Goal: Navigation & Orientation: Go to known website

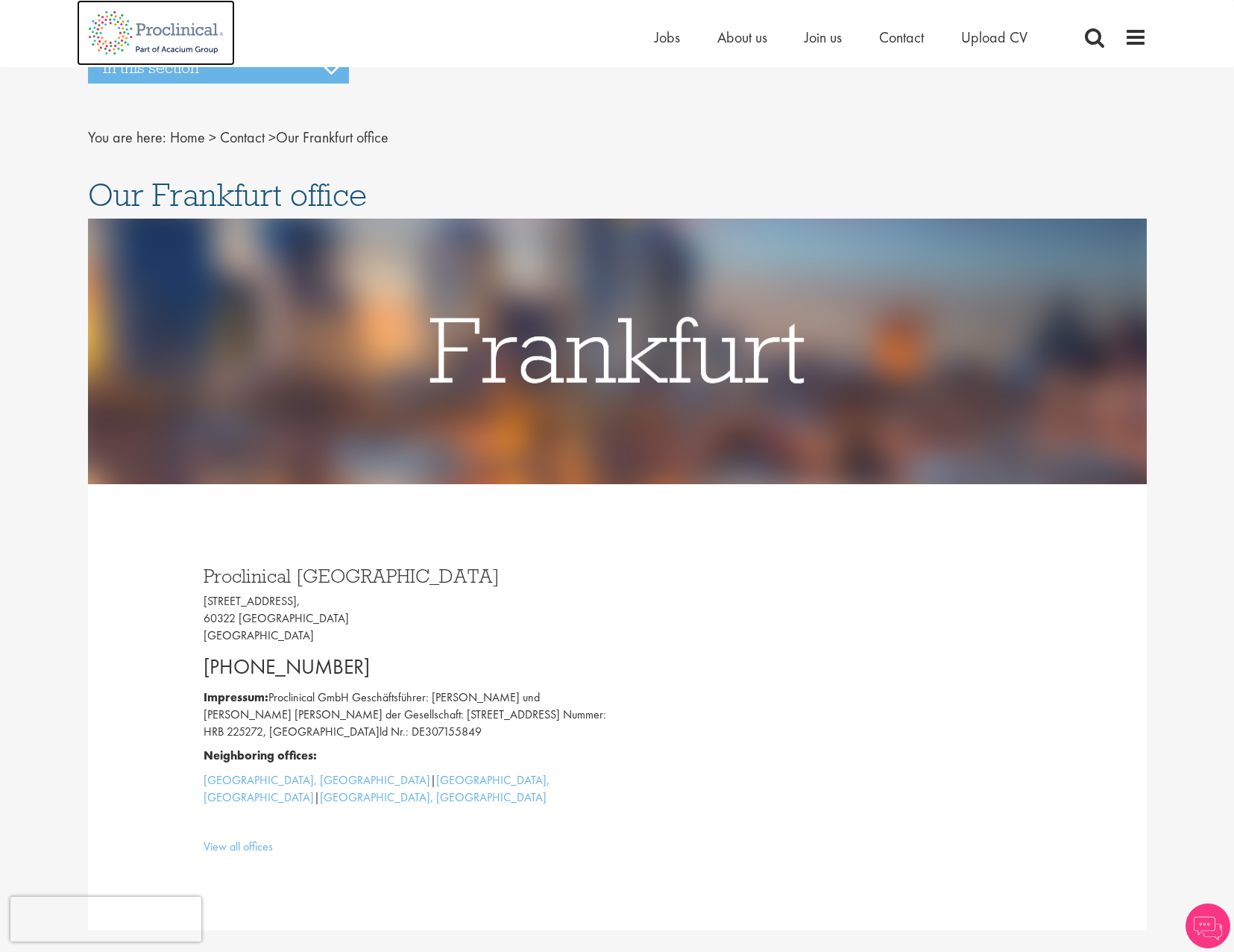
click at [171, 38] on img at bounding box center [156, 33] width 158 height 65
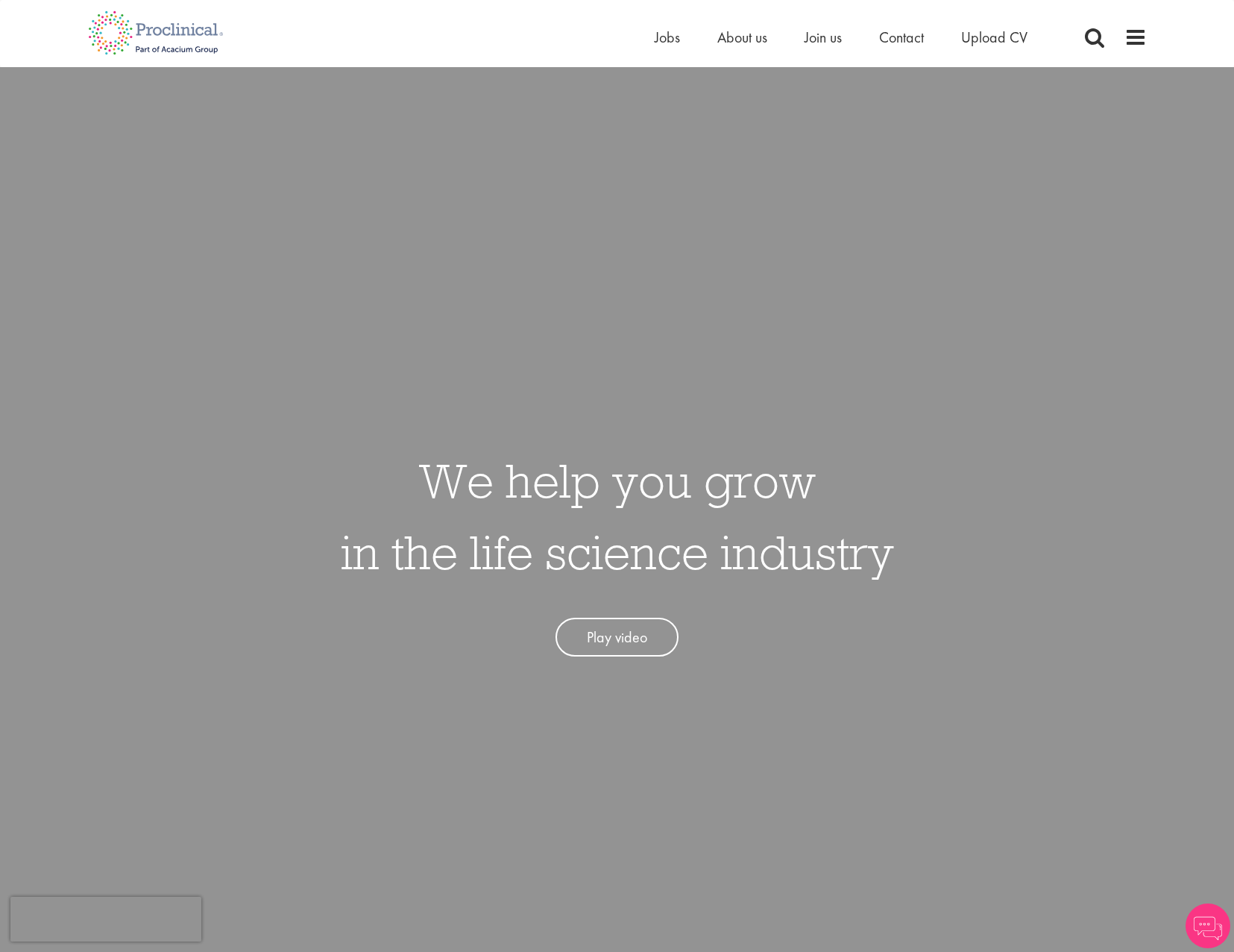
scroll to position [74, 0]
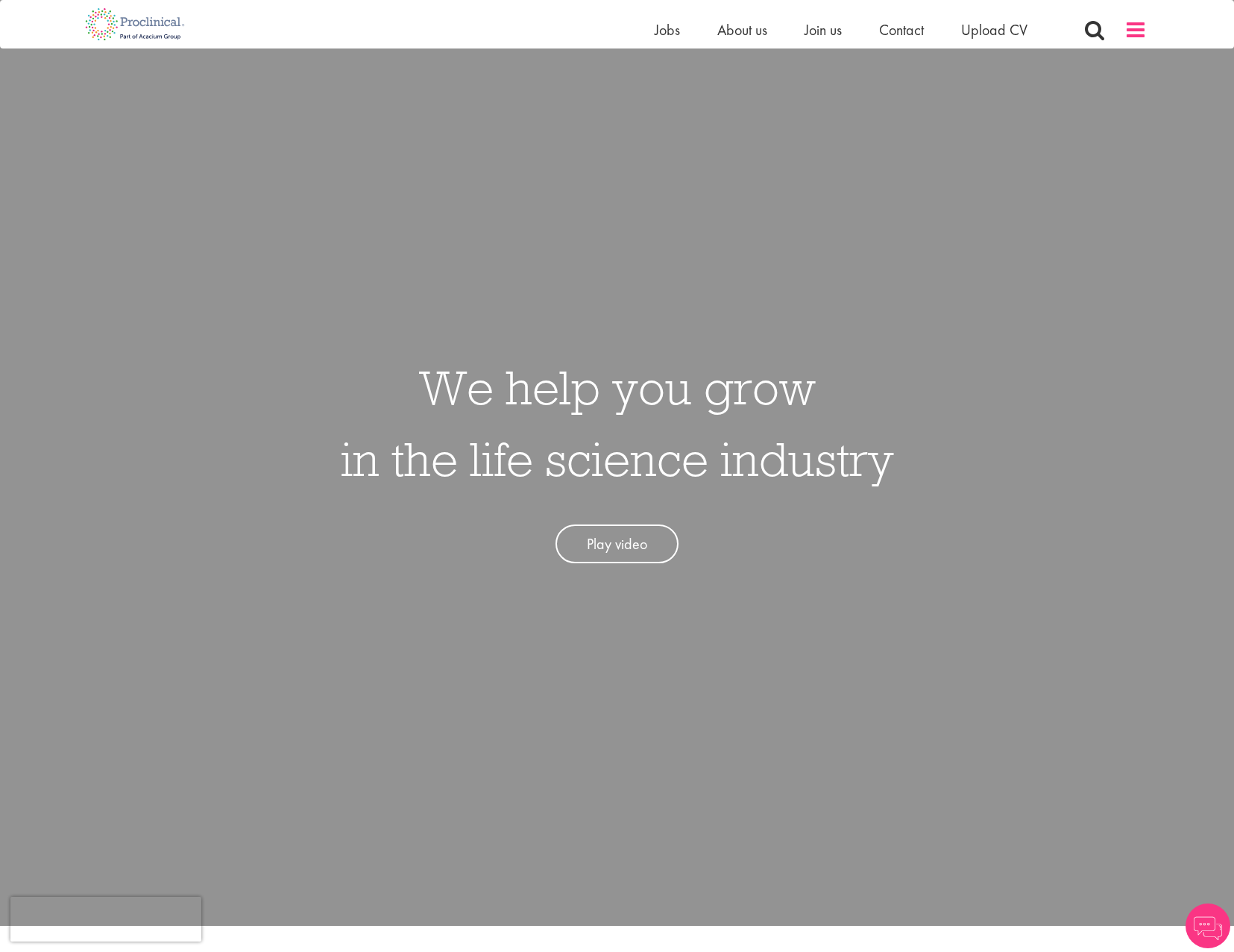
click at [1134, 25] on span at bounding box center [1136, 30] width 23 height 23
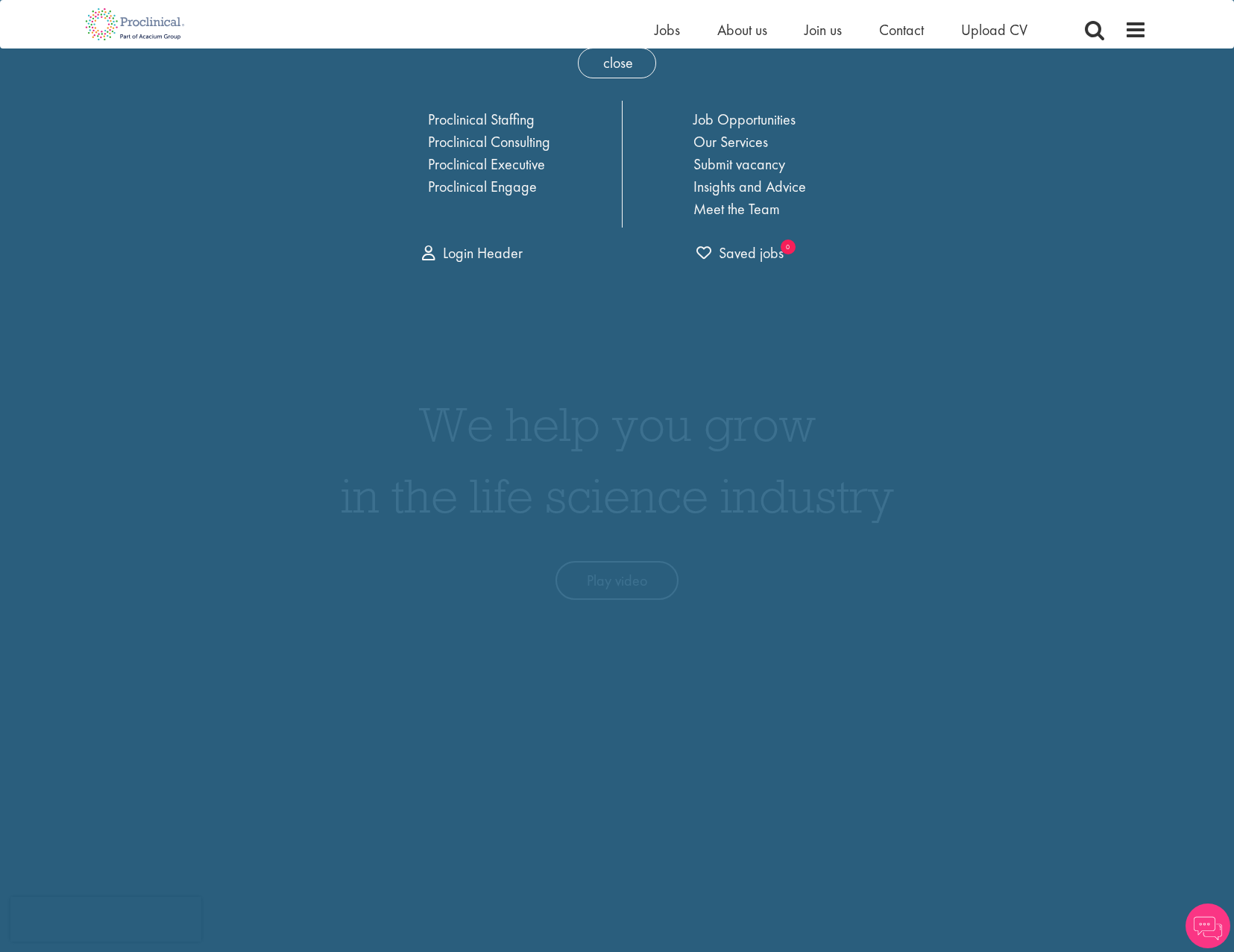
scroll to position [0, 0]
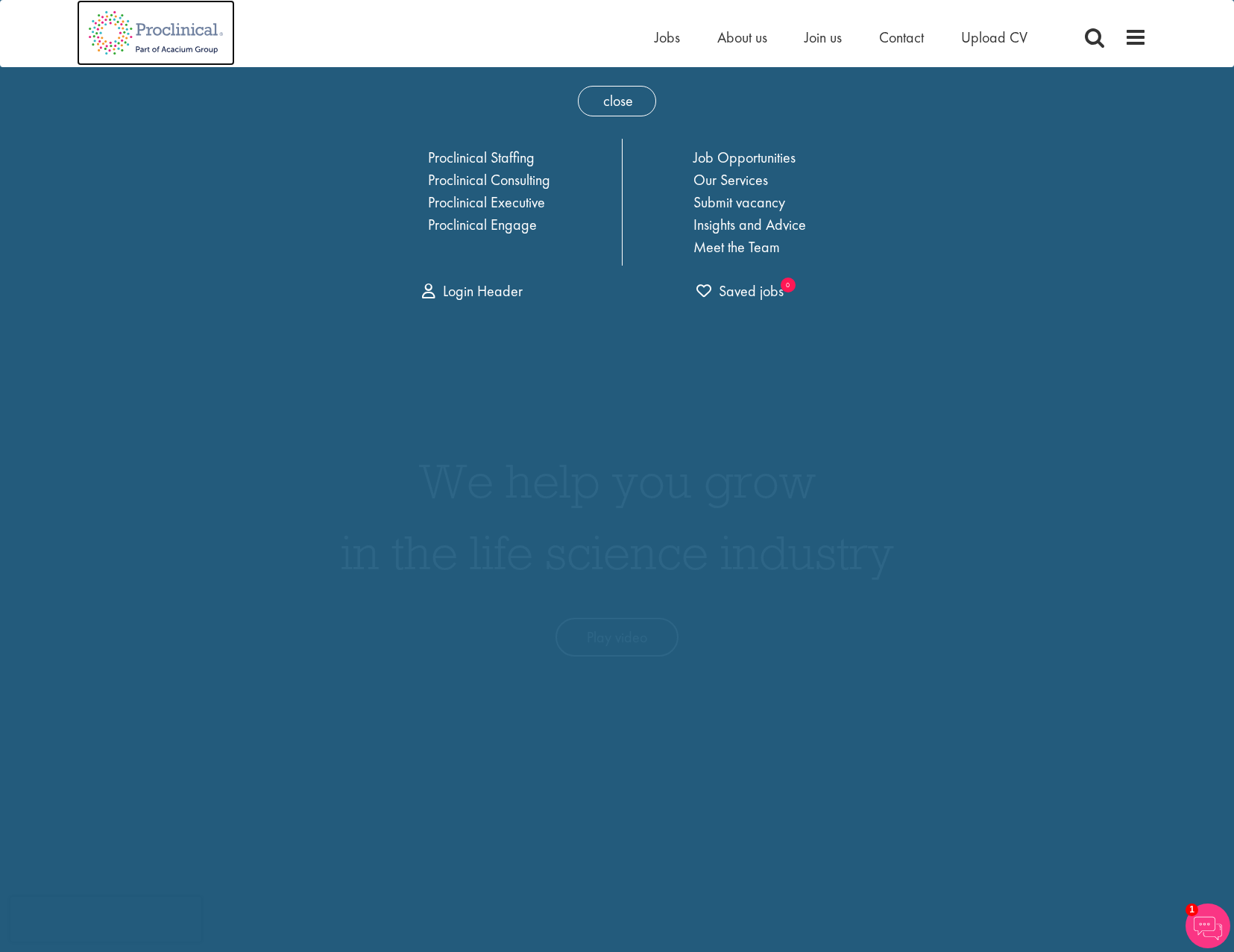
click at [135, 21] on img at bounding box center [156, 33] width 158 height 65
